Goal: Transaction & Acquisition: Purchase product/service

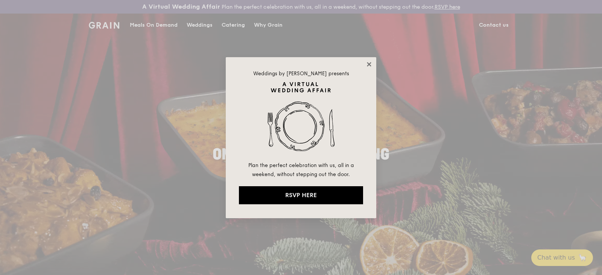
click at [370, 64] on icon at bounding box center [369, 64] width 4 height 4
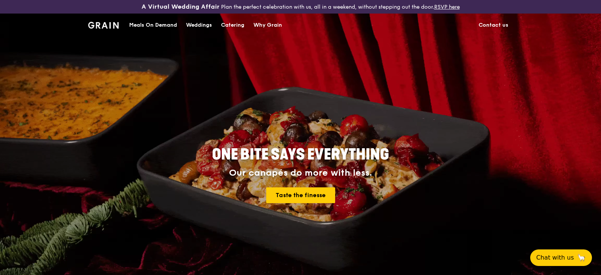
click at [231, 24] on div "Catering" at bounding box center [232, 25] width 23 height 23
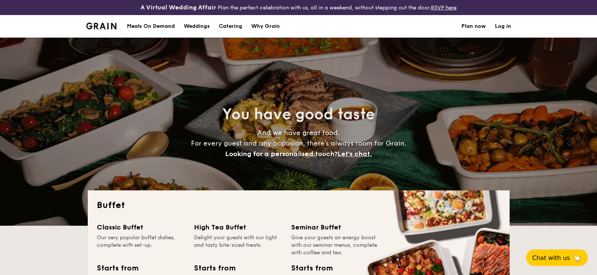
select select
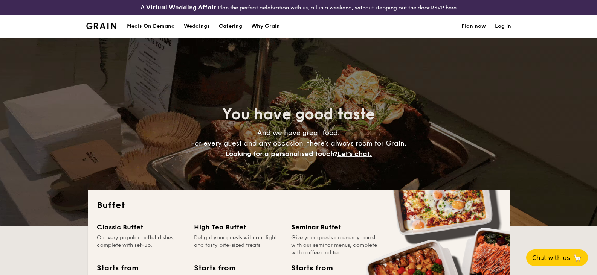
click at [148, 28] on div "Meals On Demand" at bounding box center [151, 26] width 48 height 23
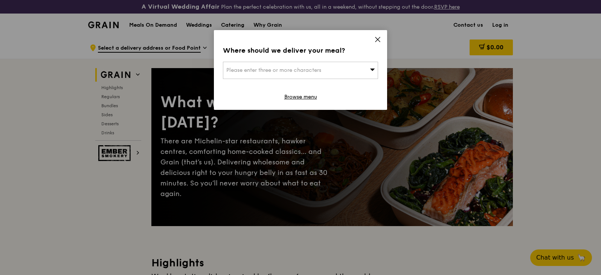
click at [374, 68] on icon at bounding box center [372, 70] width 5 height 6
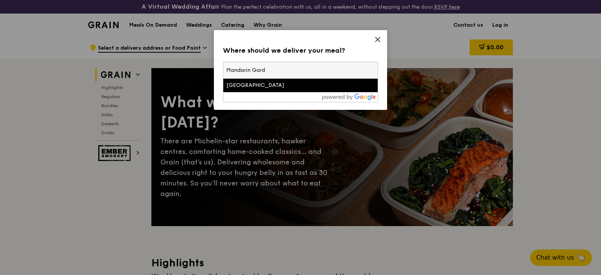
type input "Mandarin Gard"
click at [286, 85] on div "[GEOGRAPHIC_DATA]" at bounding box center [281, 86] width 111 height 8
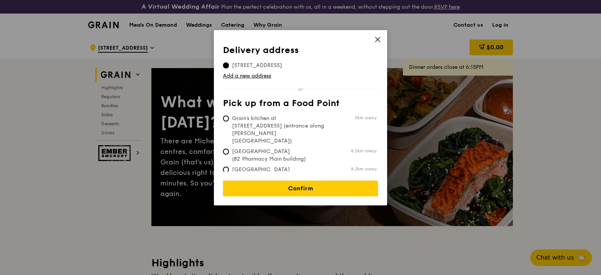
click at [375, 39] on icon at bounding box center [377, 39] width 7 height 7
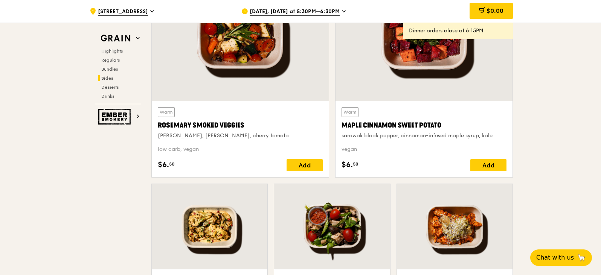
scroll to position [1775, 0]
